Goal: Information Seeking & Learning: Compare options

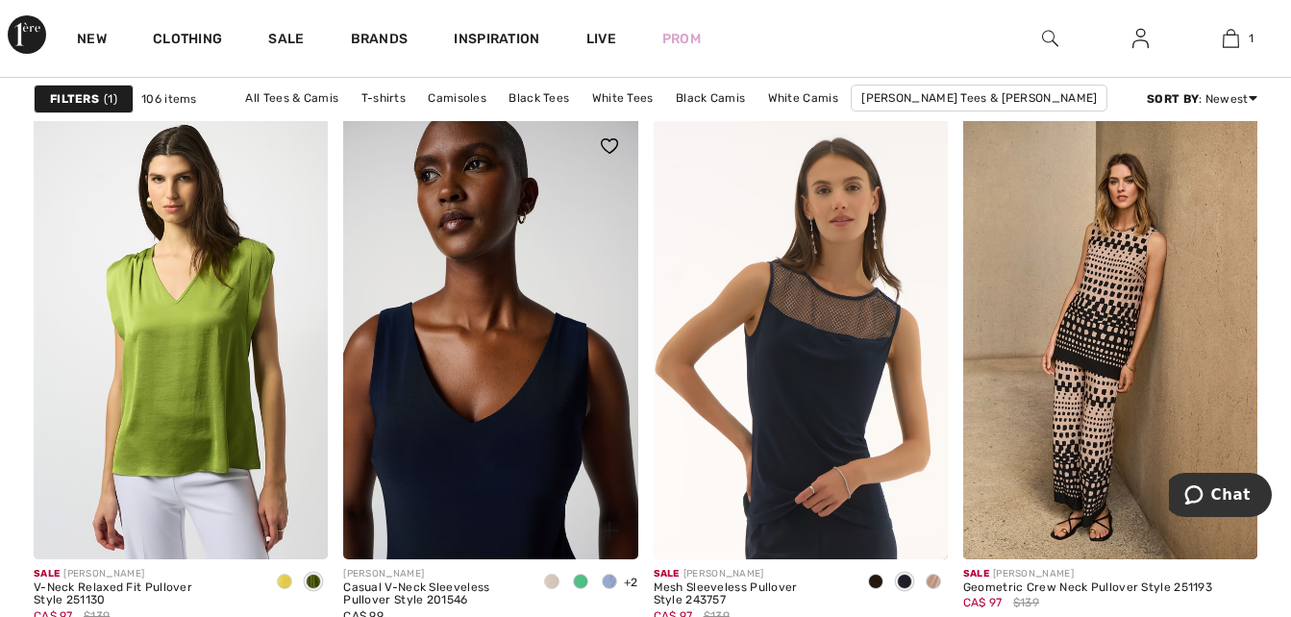
scroll to position [8078, 0]
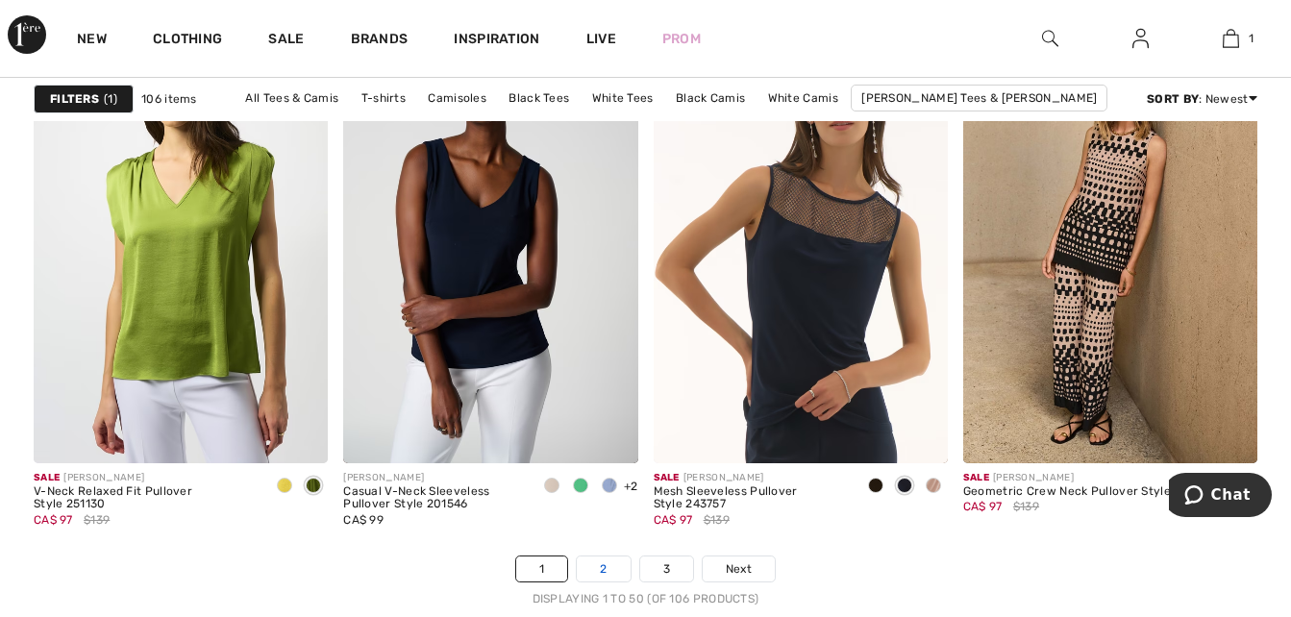
click at [595, 574] on link "2" at bounding box center [603, 569] width 53 height 25
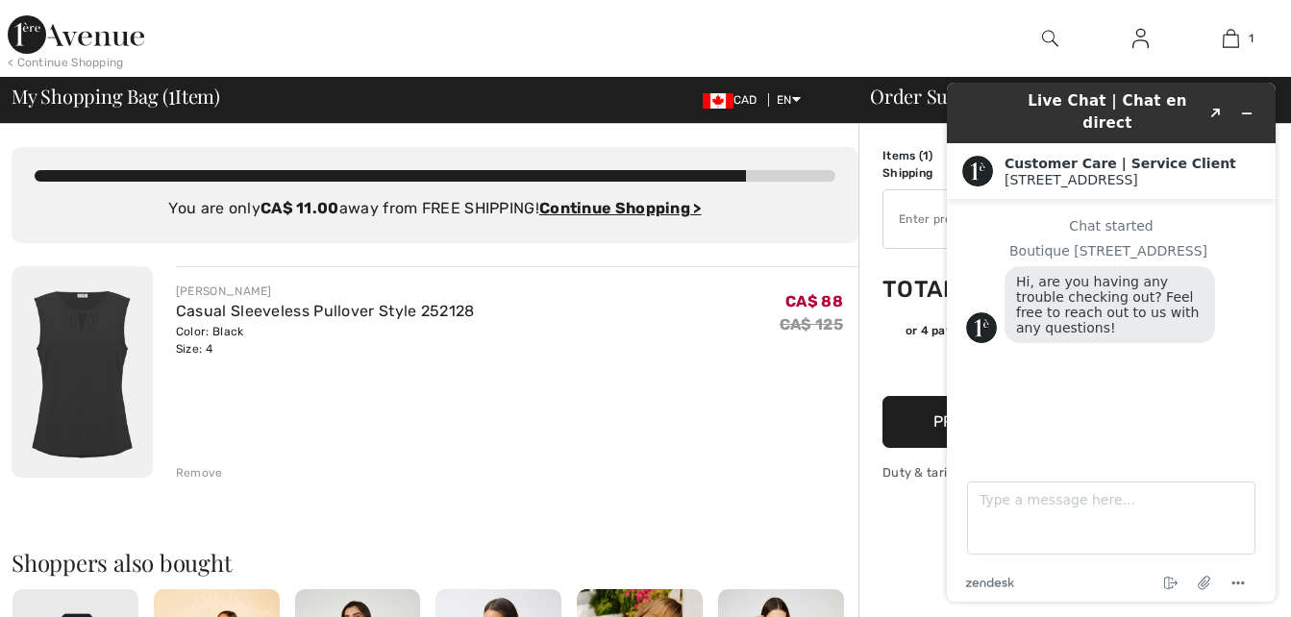
click at [829, 379] on div "JOSEPH RIBKOFF Casual Sleeveless Pullover Style 252128 Color: Black Size: 4 Fin…" at bounding box center [517, 373] width 683 height 215
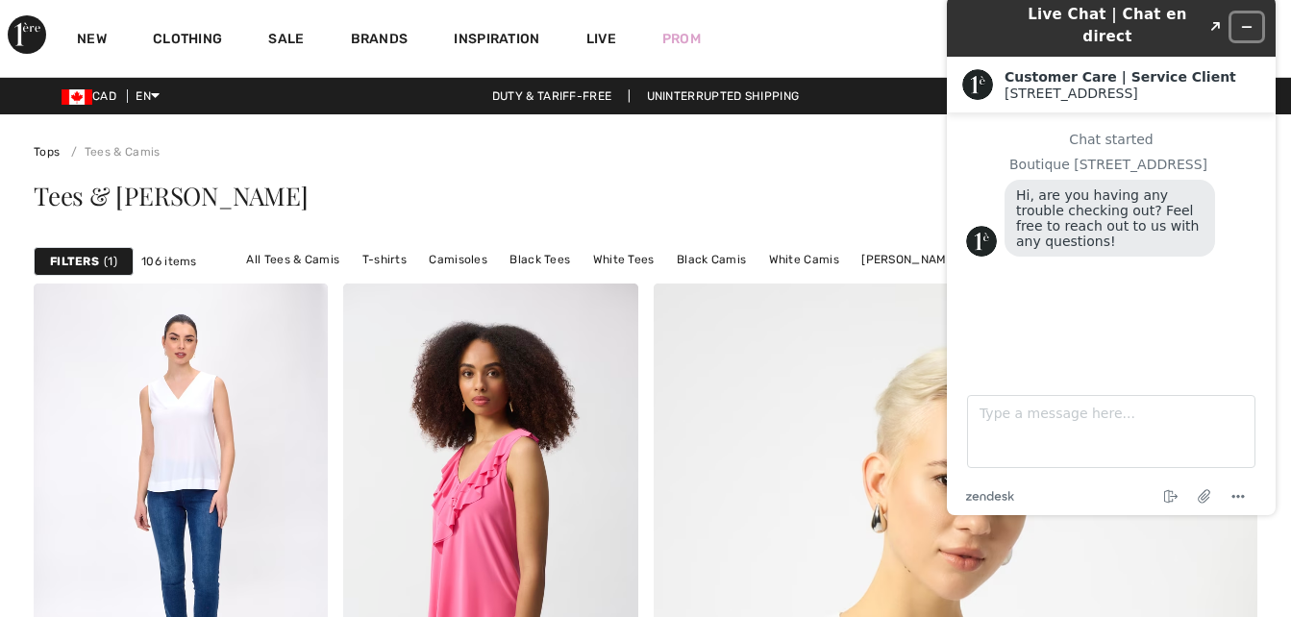
click at [1248, 27] on icon "Minimize widget" at bounding box center [1247, 27] width 9 height 0
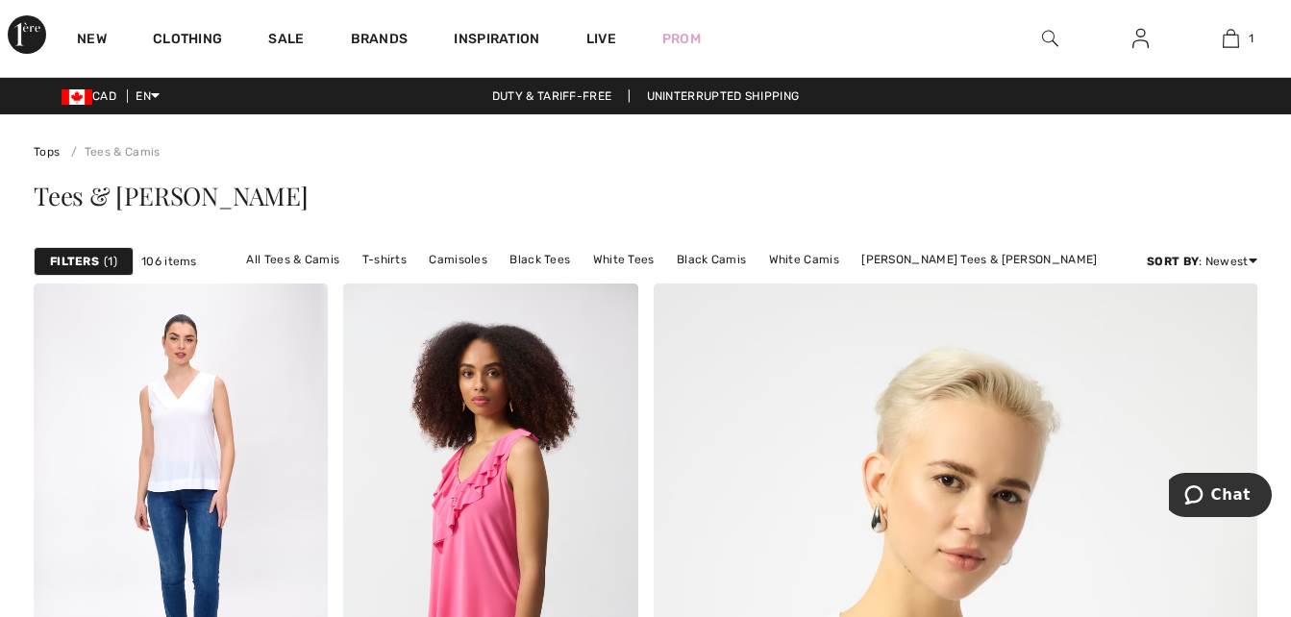
click at [541, 207] on div "Tees & Camis Joseph Ribkoff" at bounding box center [646, 196] width 1224 height 25
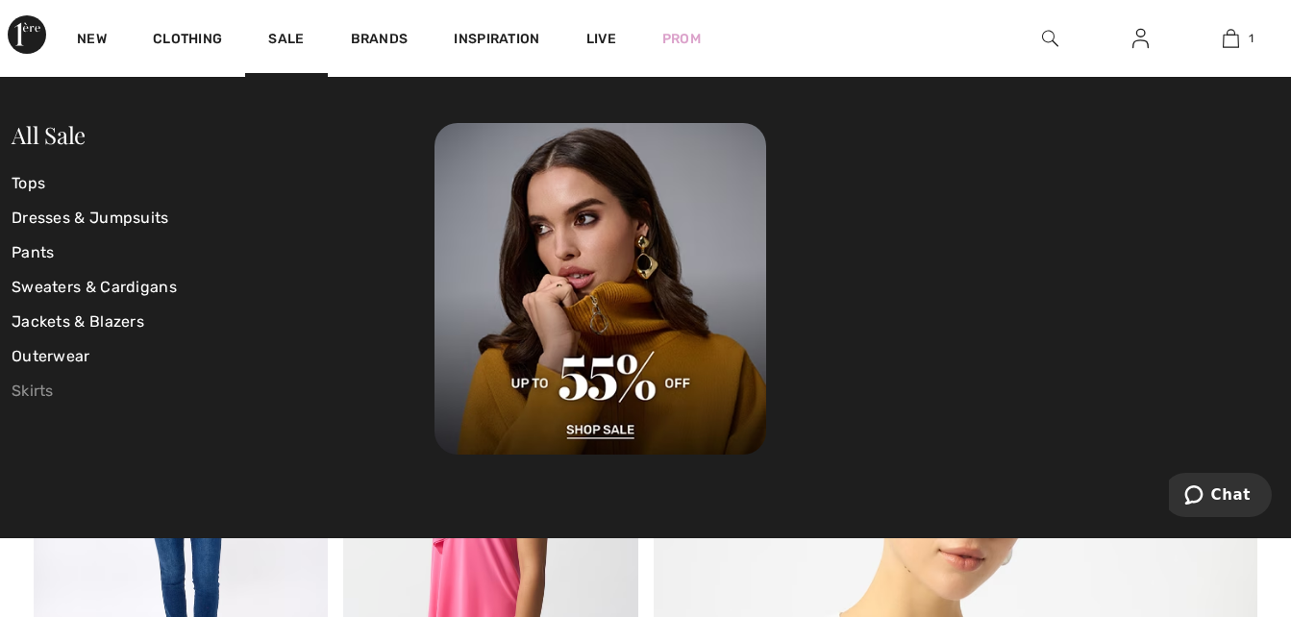
click at [44, 393] on link "Skirts" at bounding box center [223, 391] width 423 height 35
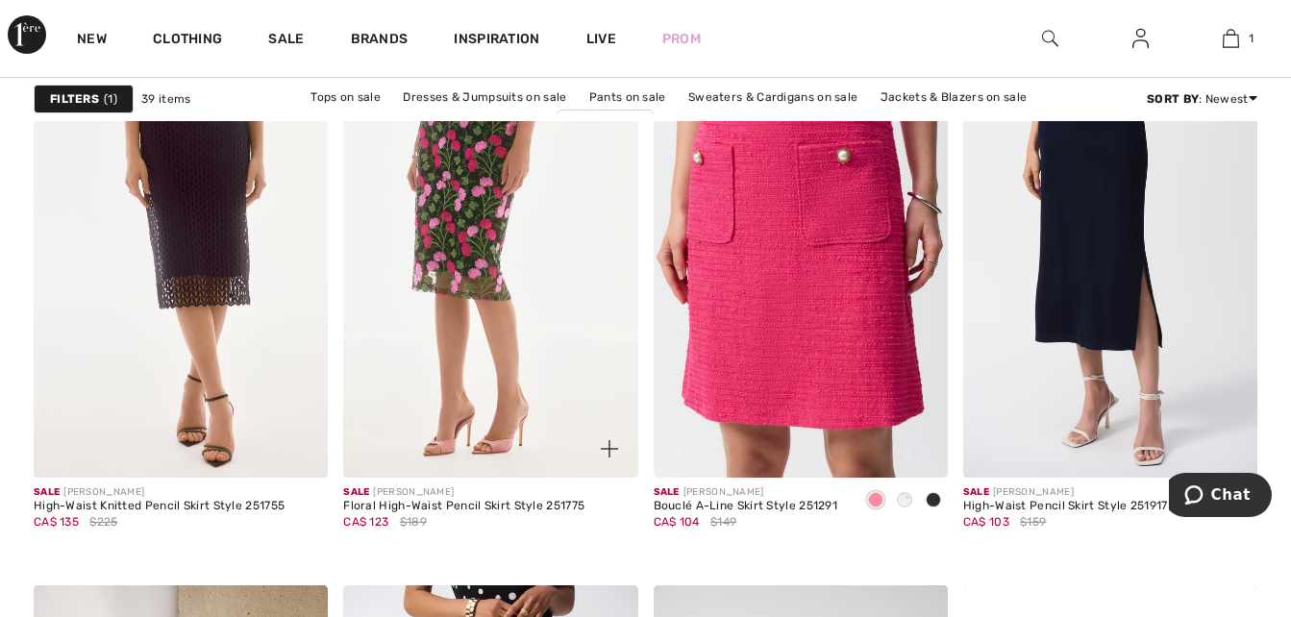
scroll to position [1154, 0]
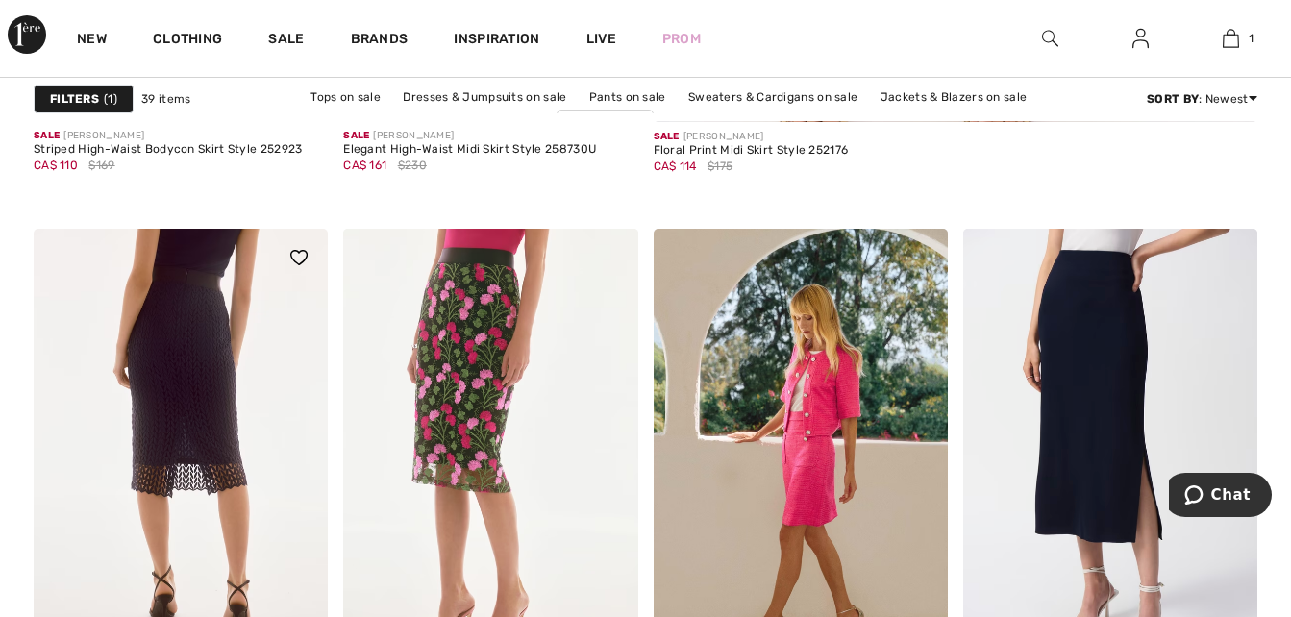
click at [201, 395] on img at bounding box center [181, 449] width 294 height 441
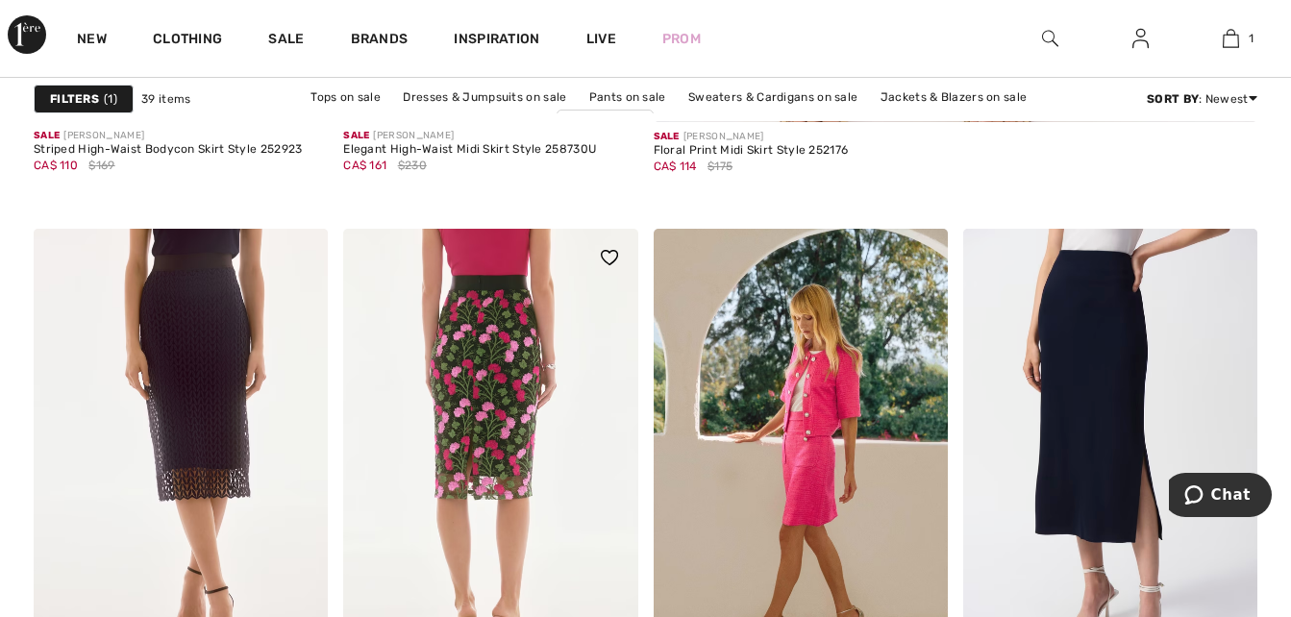
click at [514, 346] on img at bounding box center [490, 449] width 294 height 441
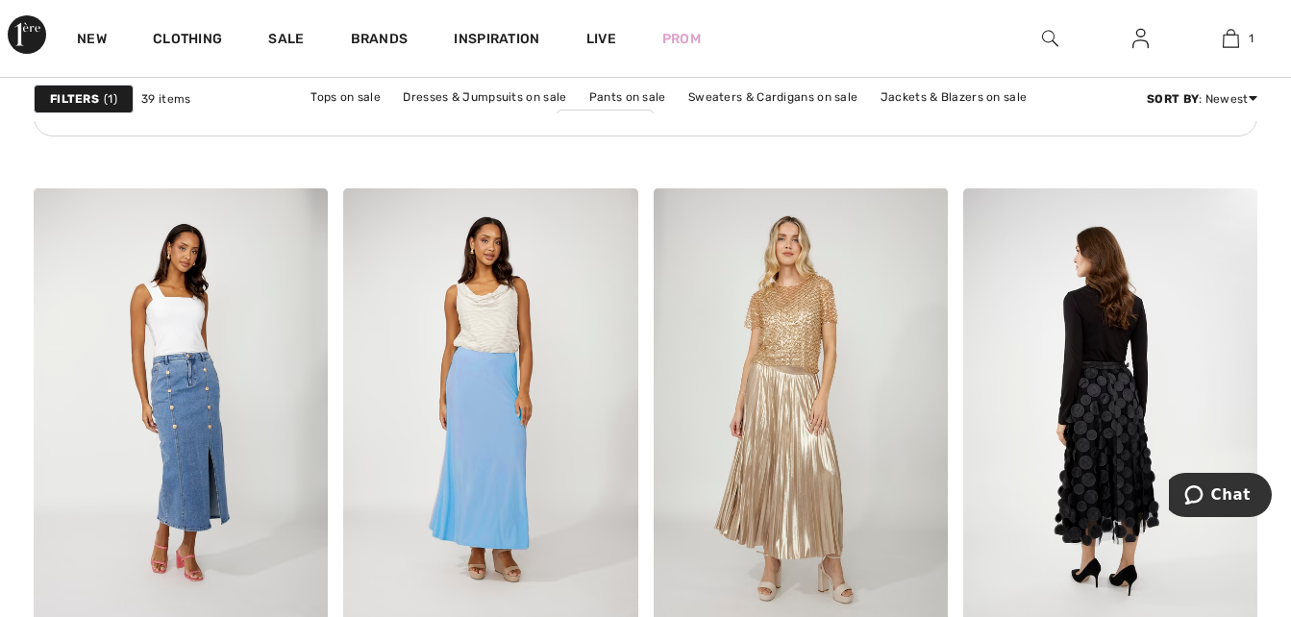
scroll to position [2693, 0]
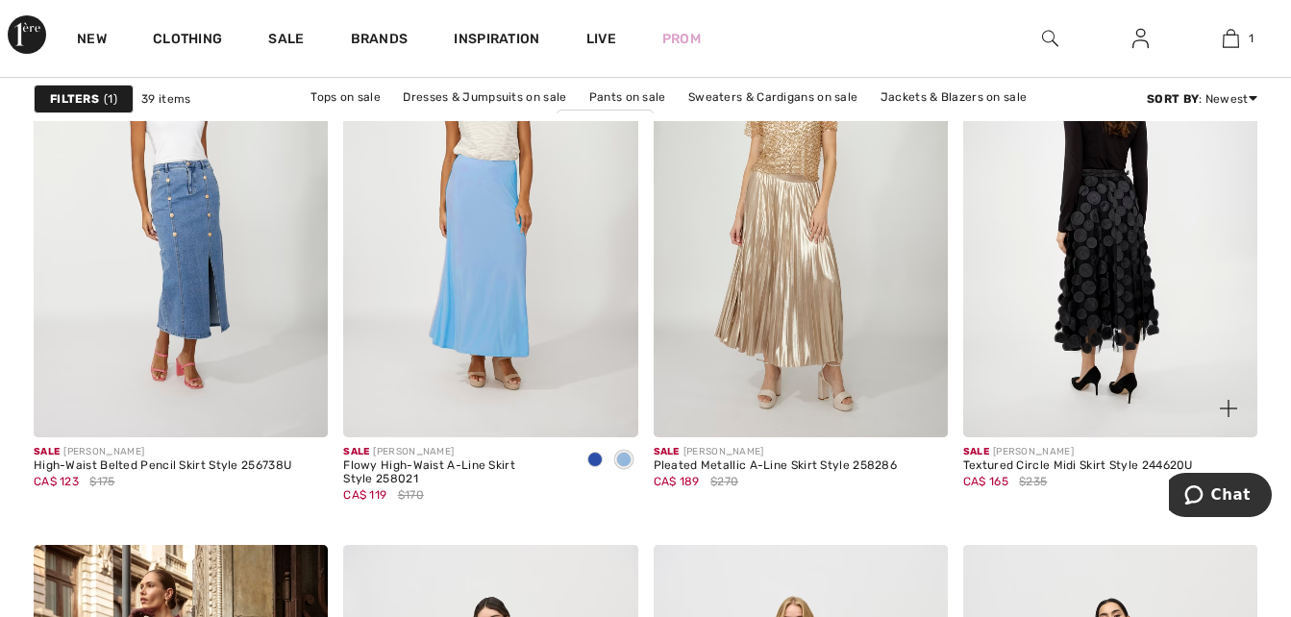
click at [1105, 312] on img at bounding box center [1111, 216] width 294 height 441
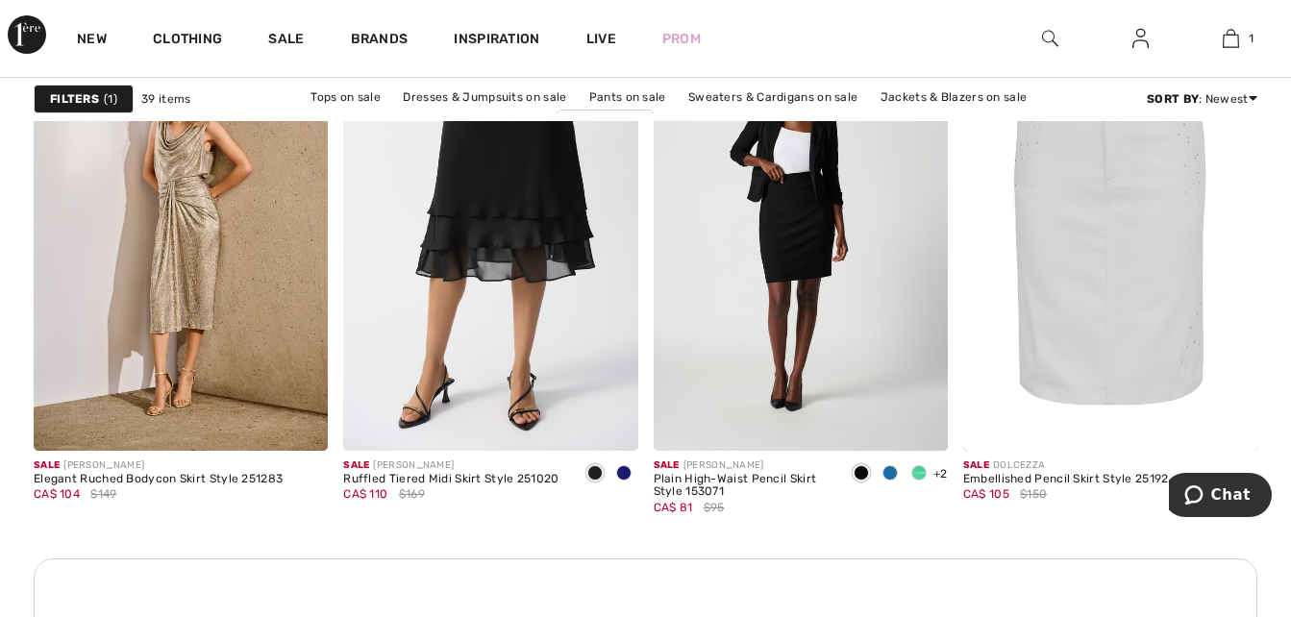
scroll to position [2212, 0]
